Goal: Task Accomplishment & Management: Complete application form

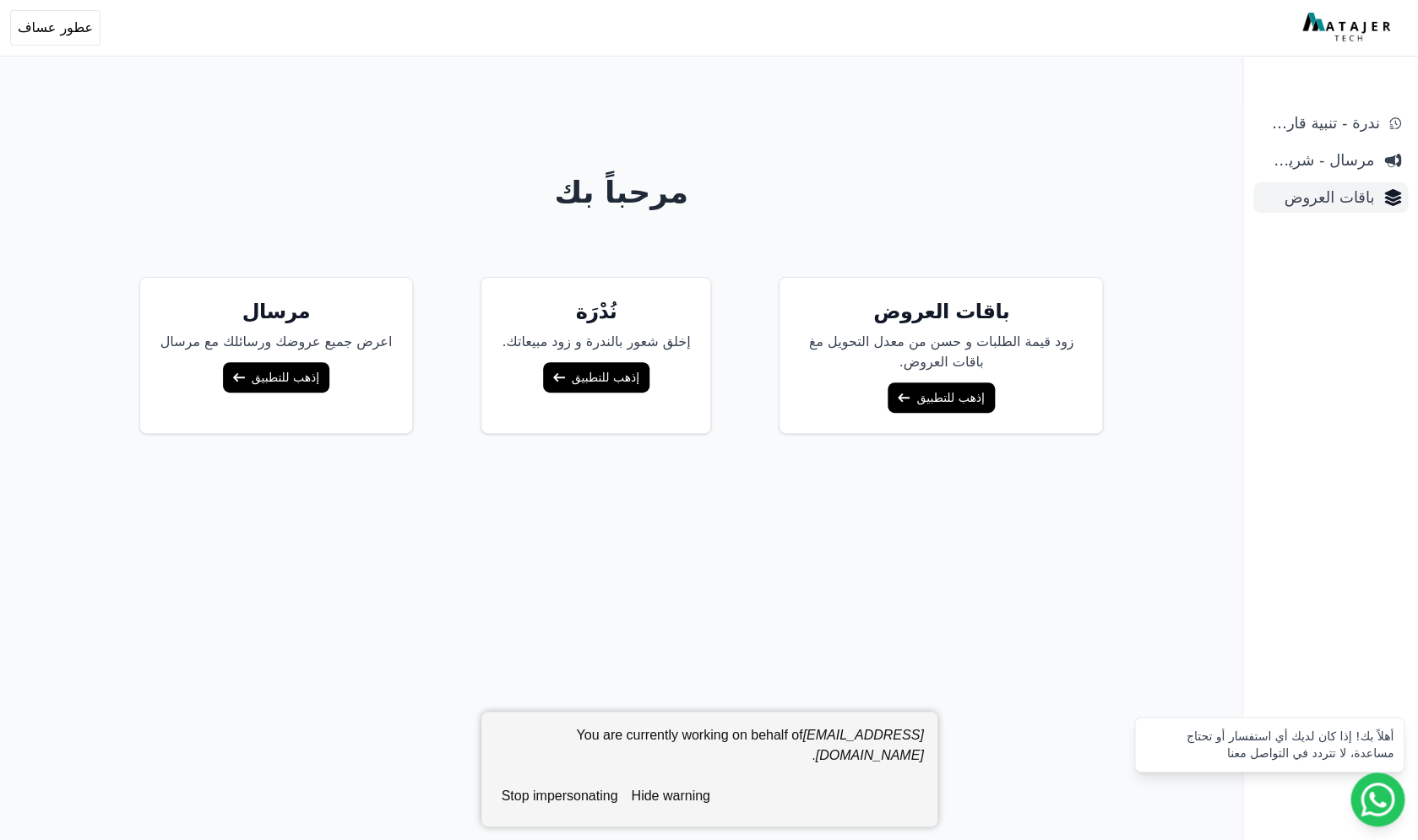
click at [1324, 201] on span "باقات العروض" at bounding box center [1317, 198] width 114 height 24
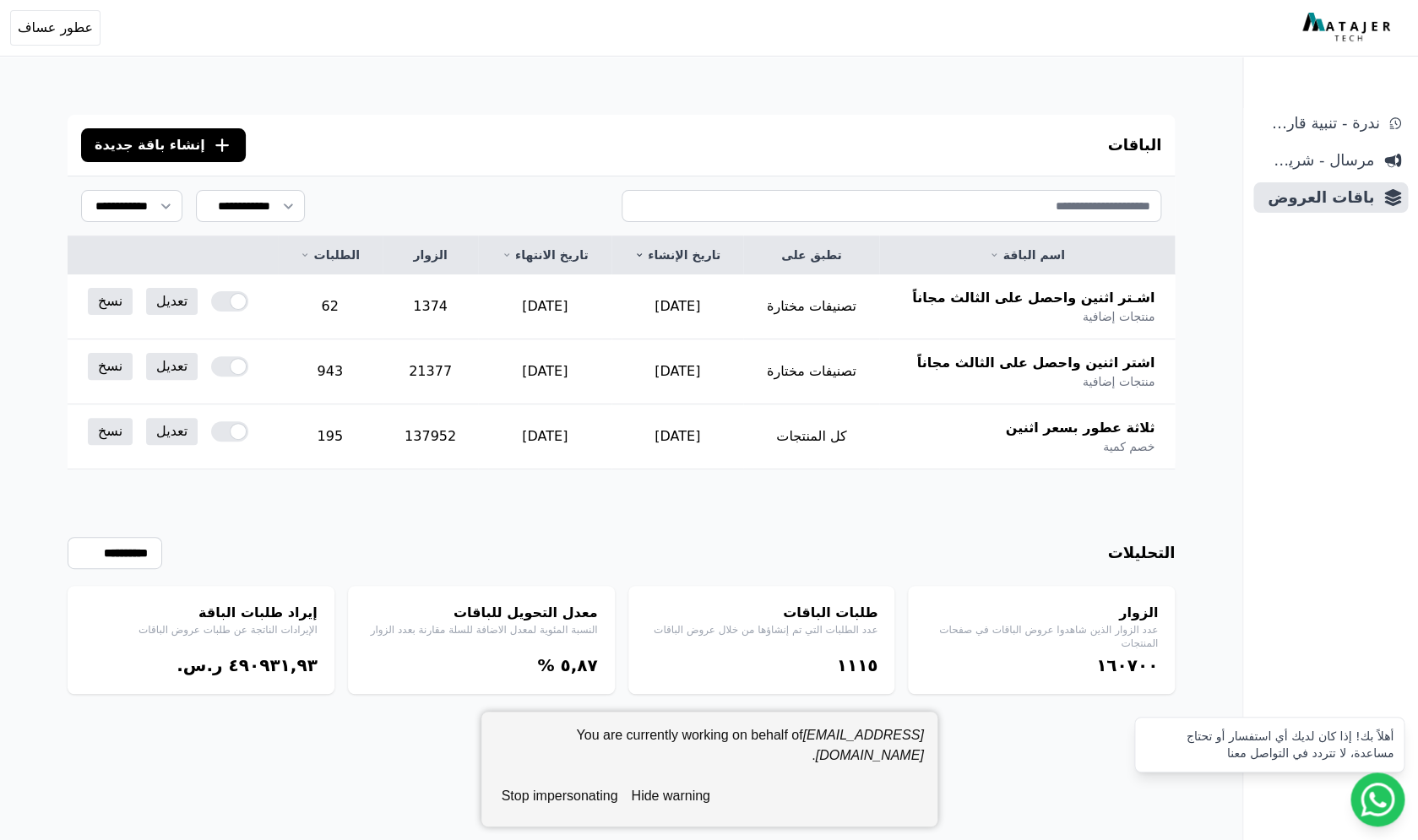
click at [173, 140] on span "إنشاء باقة جديدة" at bounding box center [150, 145] width 110 height 20
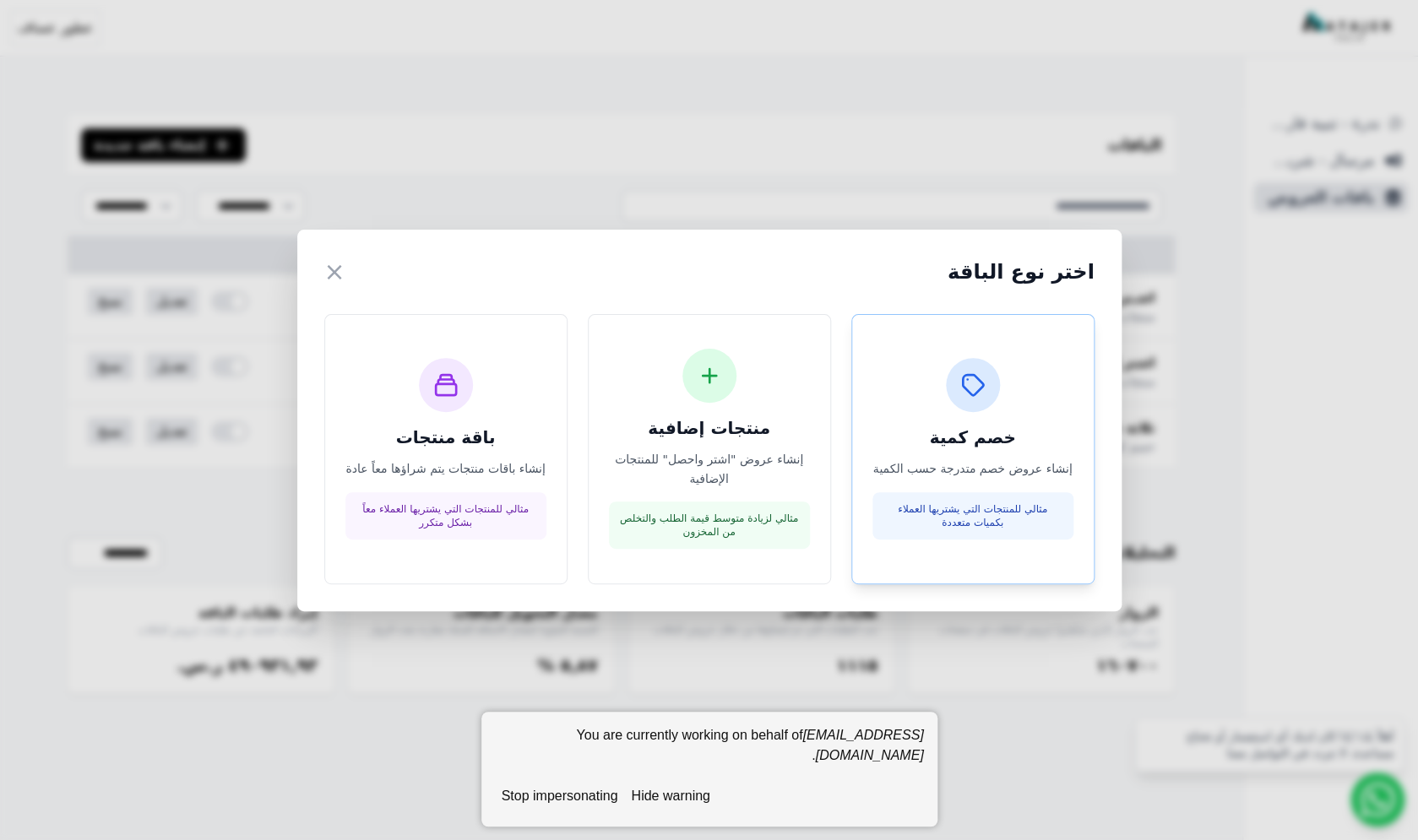
click at [967, 405] on div at bounding box center [973, 385] width 54 height 54
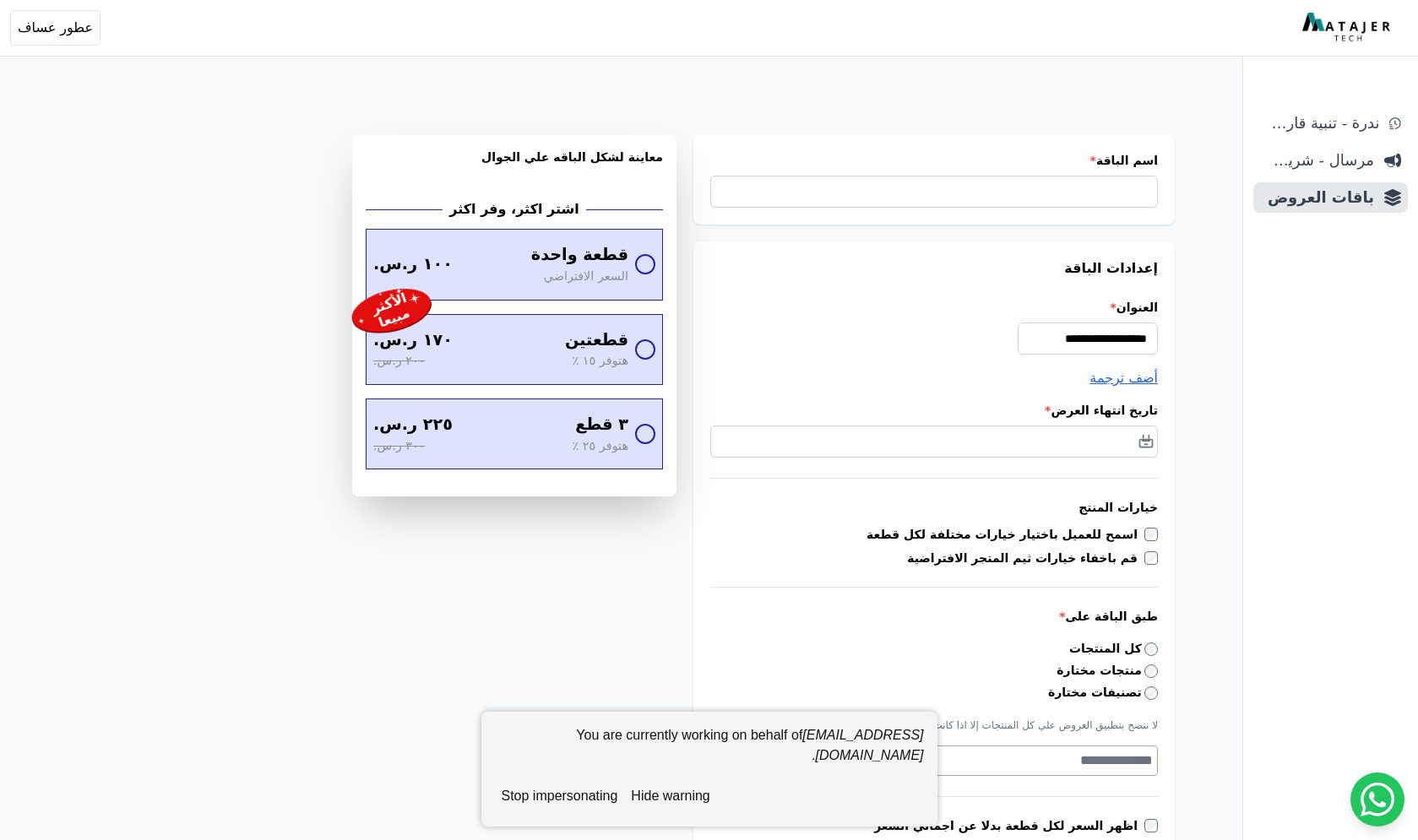
select select
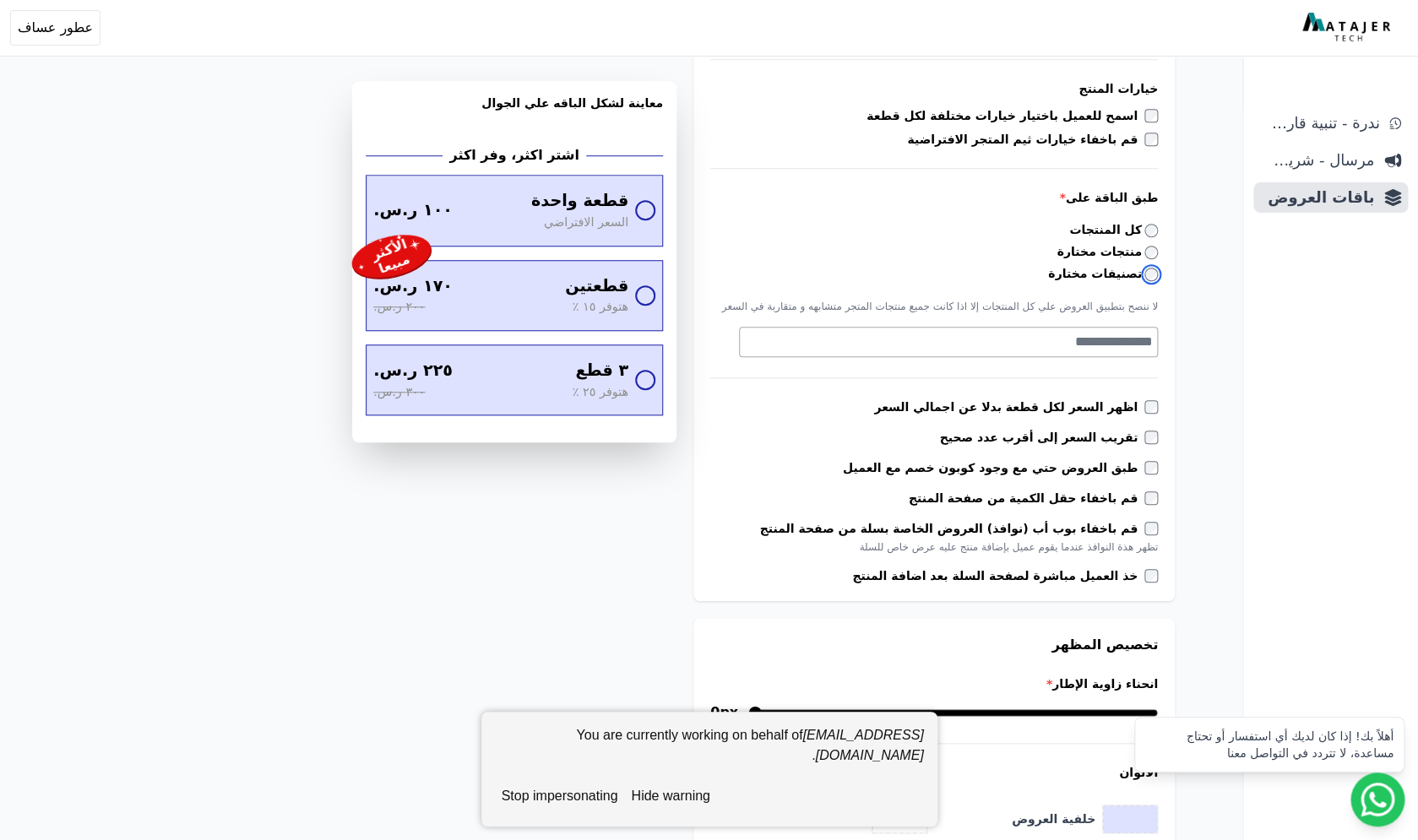
scroll to position [421, 0]
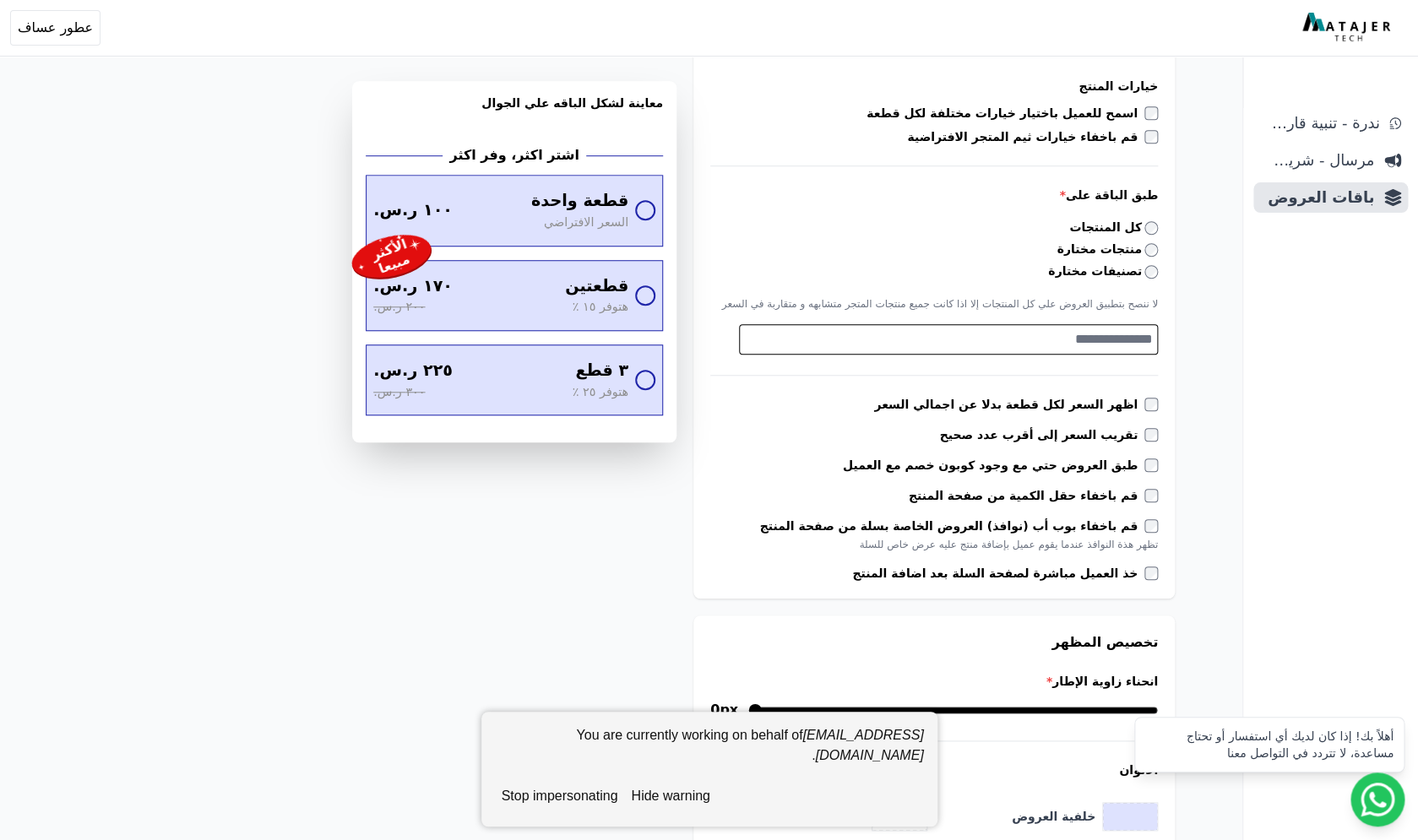
click at [1094, 329] on textarea "Search" at bounding box center [946, 339] width 413 height 20
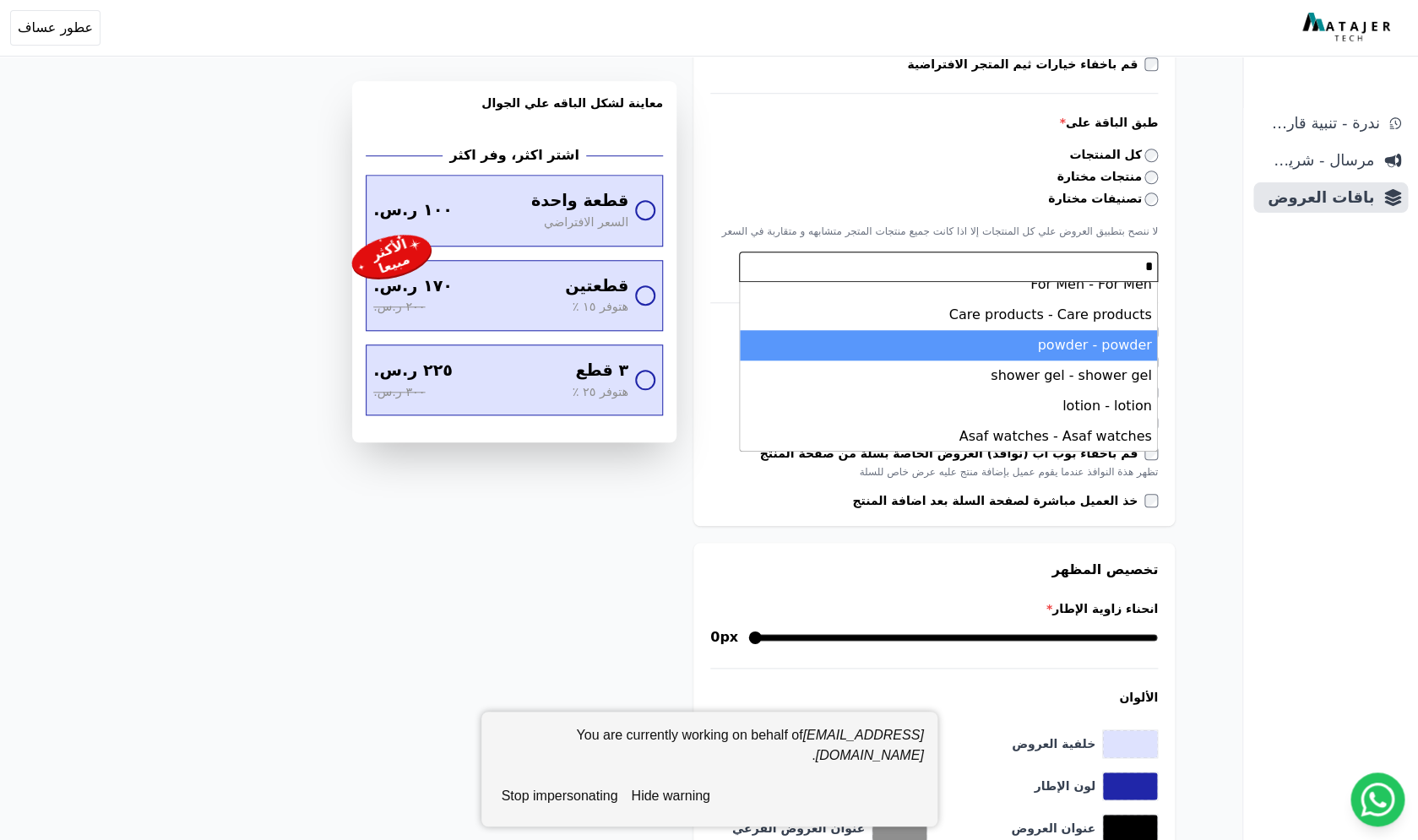
scroll to position [0, 0]
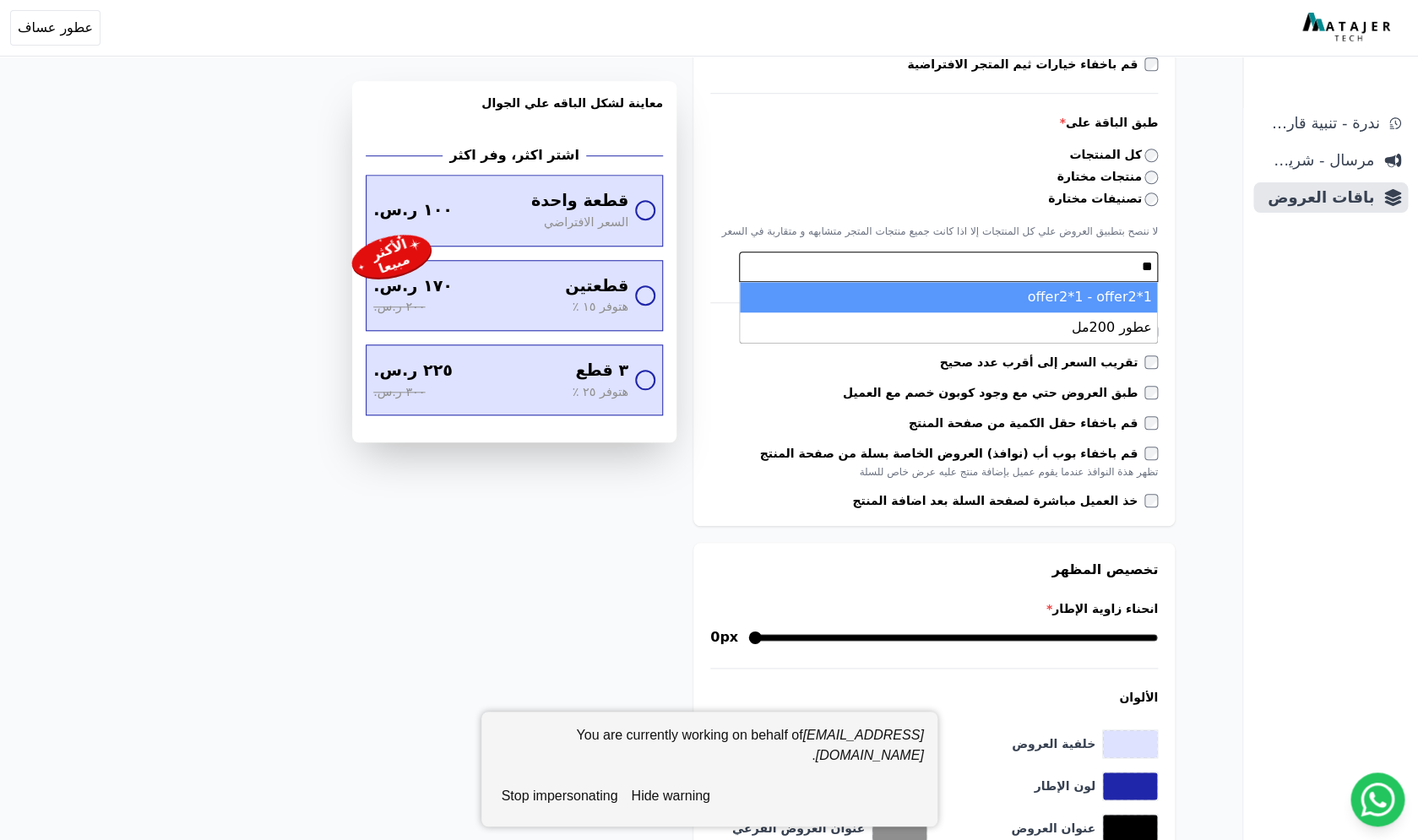
type textarea "*"
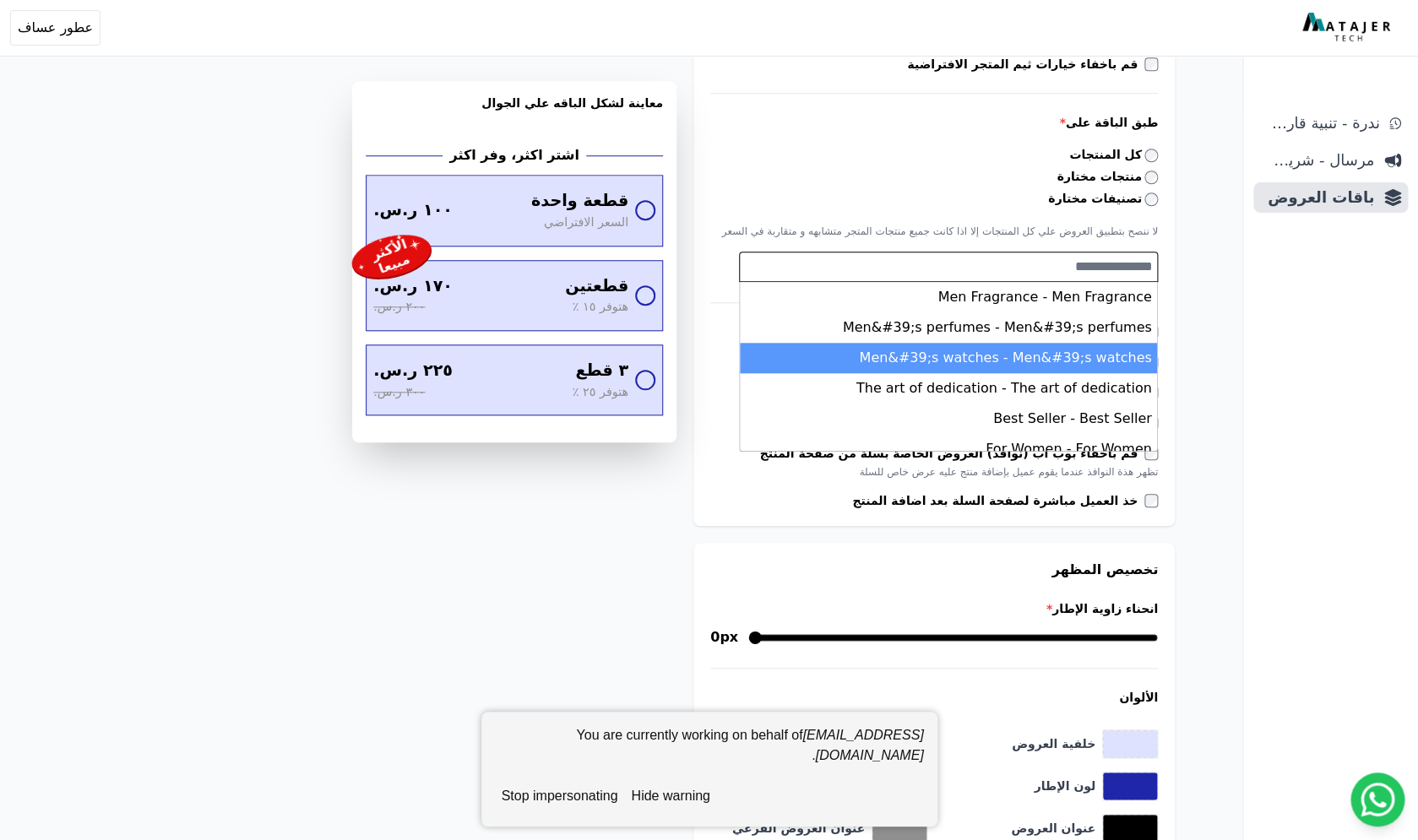
type textarea "*"
click at [41, 24] on span "عطور عساف" at bounding box center [55, 27] width 75 height 20
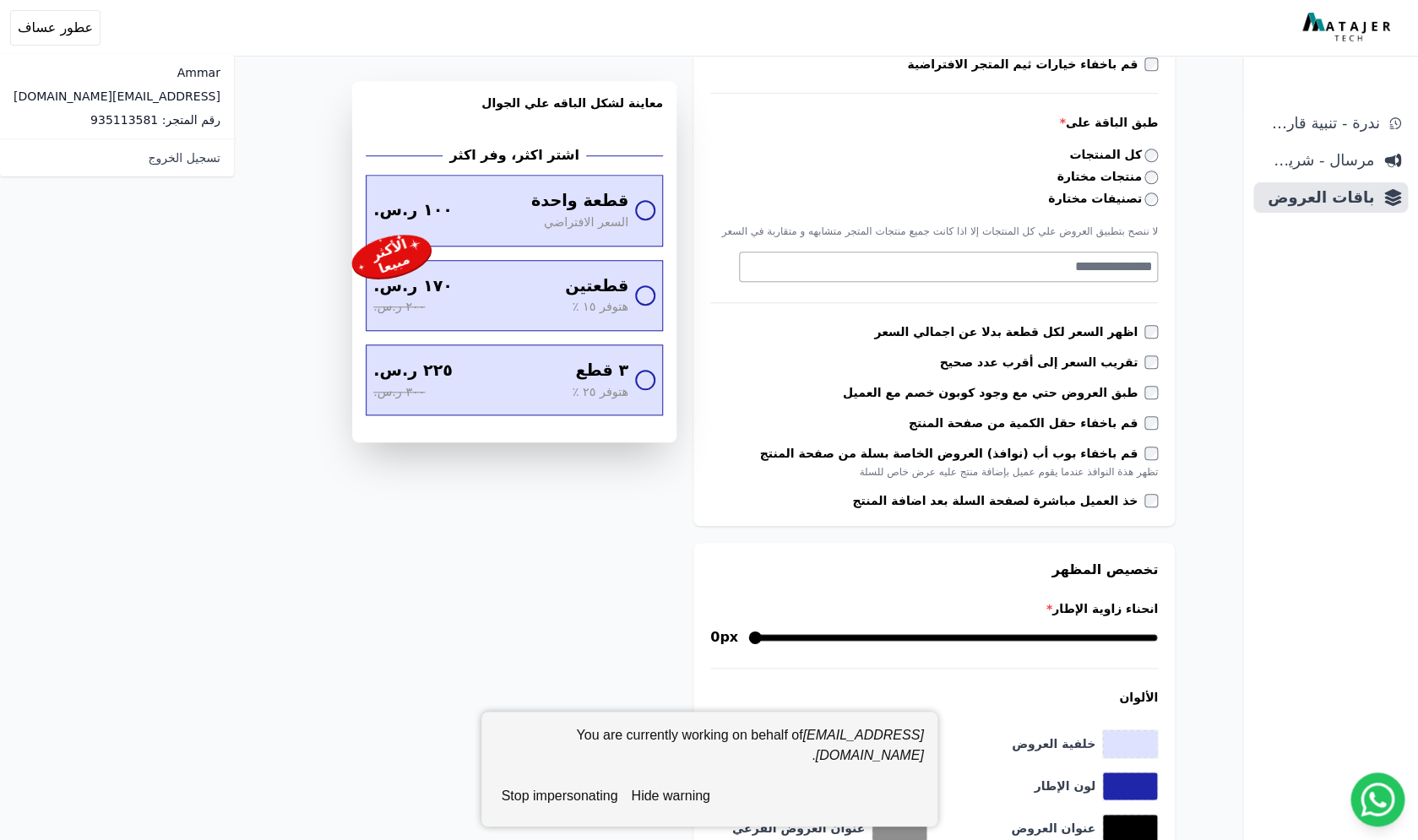
click at [48, 123] on p "رقم المتجر: 935113581" at bounding box center [117, 119] width 207 height 17
copy p "935113581"
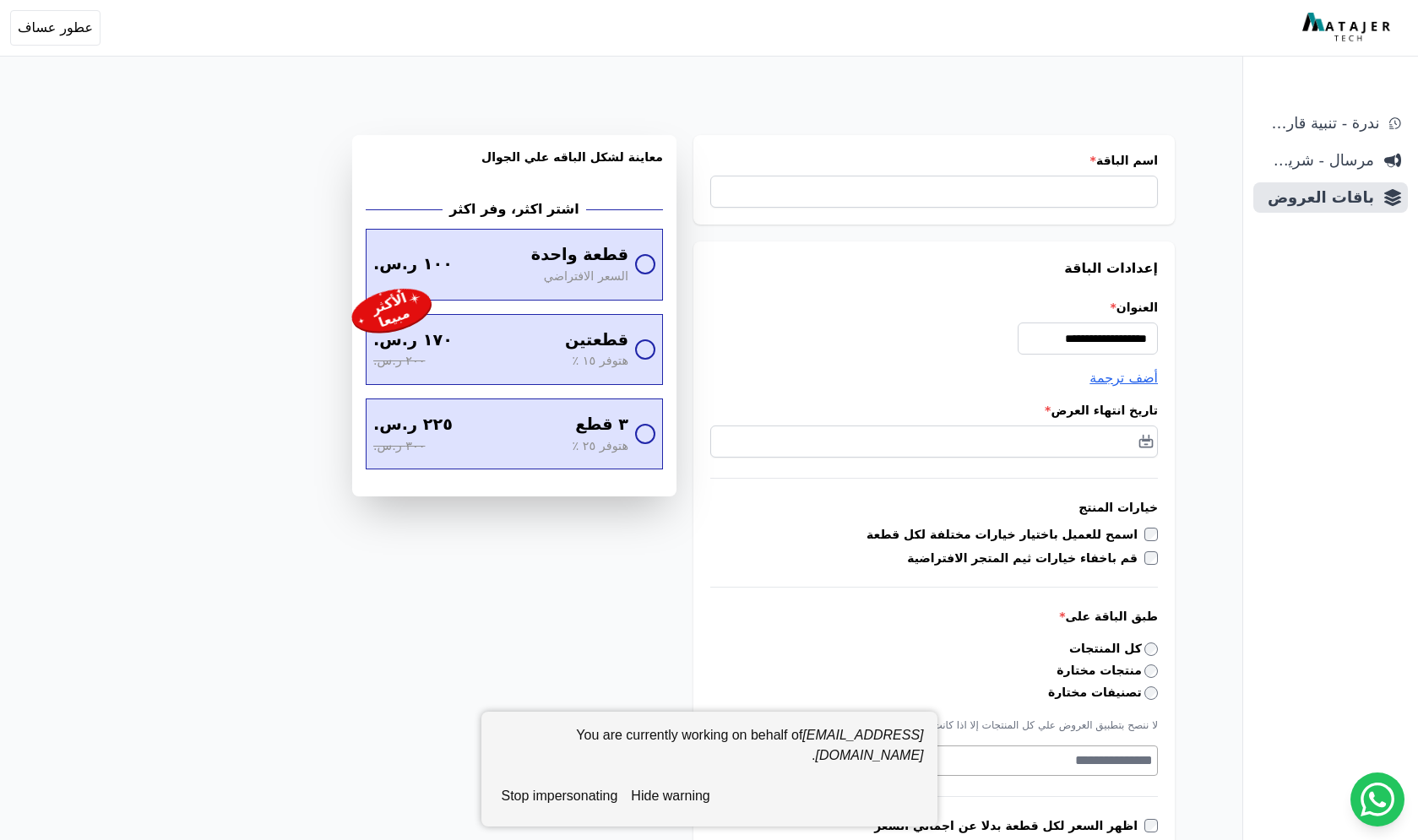
select select
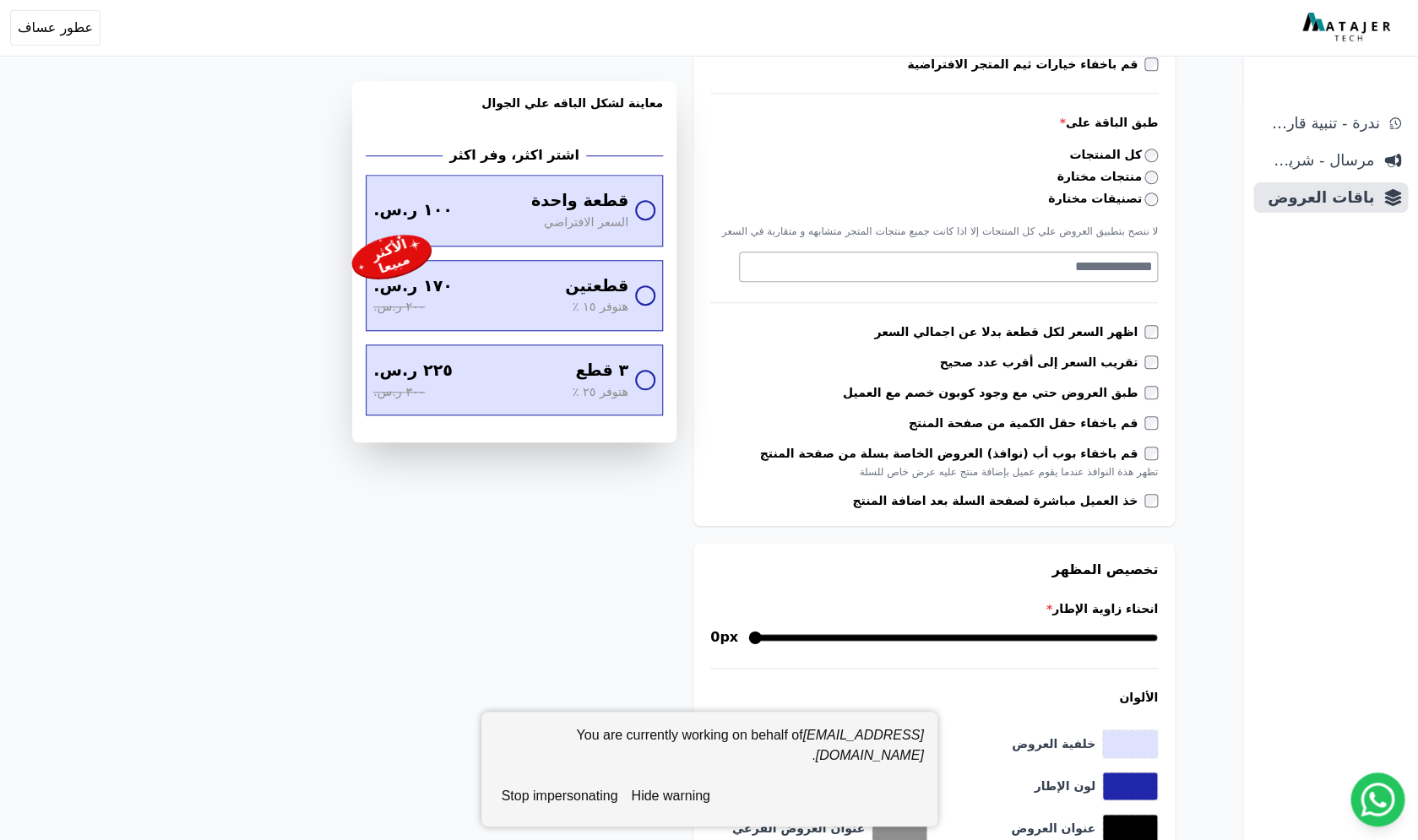
click at [1091, 264] on textarea "Search" at bounding box center [946, 266] width 413 height 20
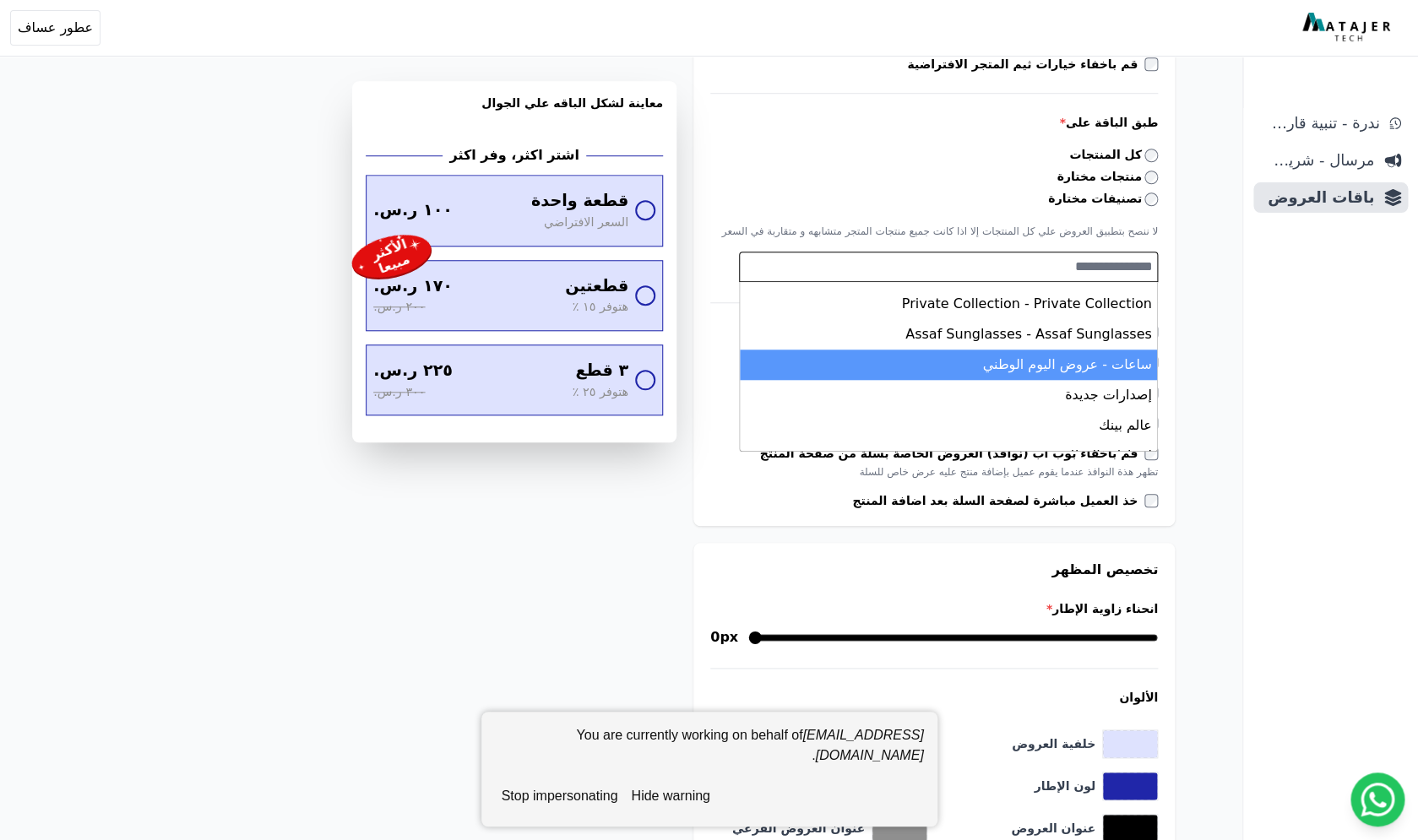
scroll to position [496, 0]
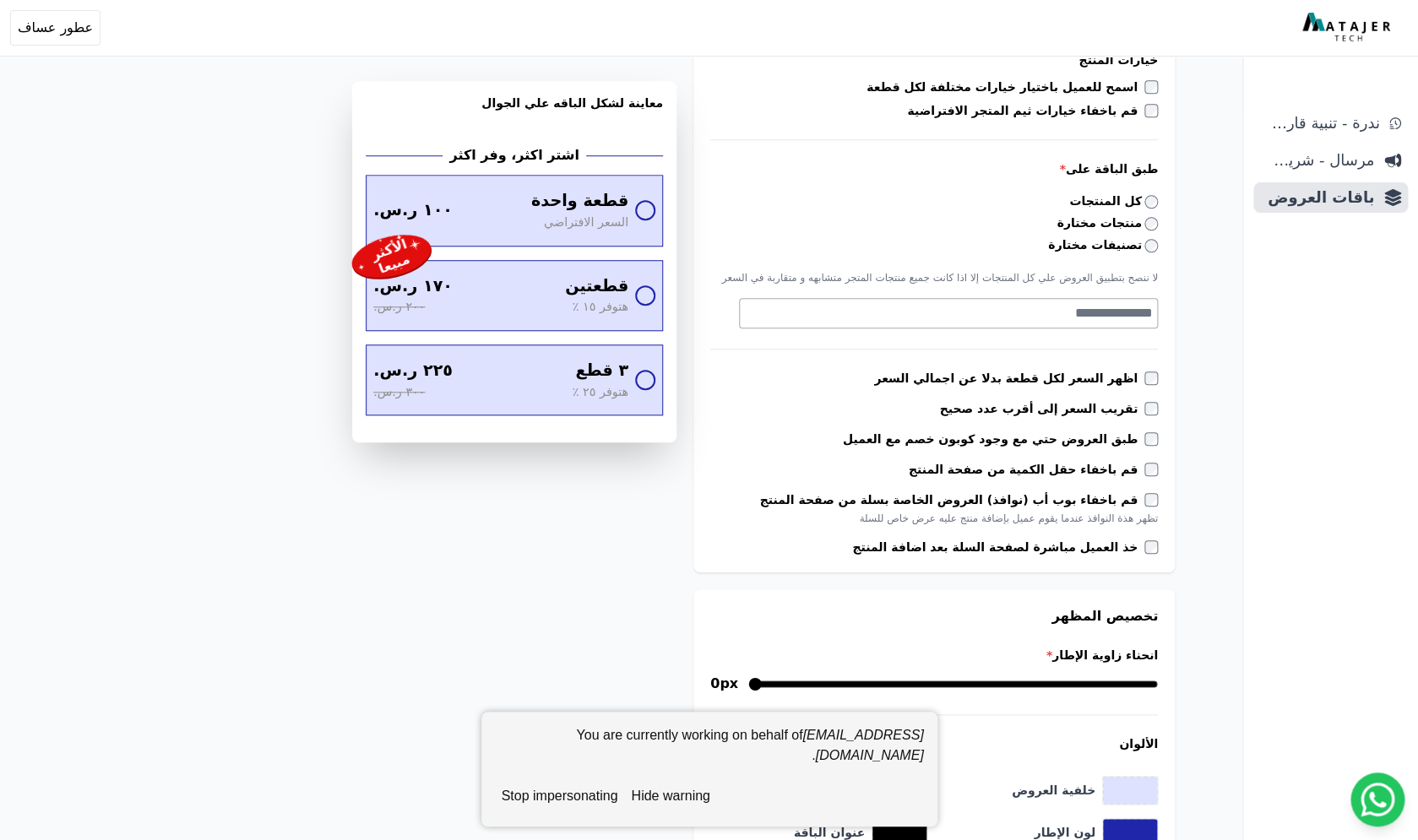
scroll to position [447, 0]
click at [567, 796] on button "stop impersonating" at bounding box center [559, 795] width 130 height 34
